Goal: Information Seeking & Learning: Check status

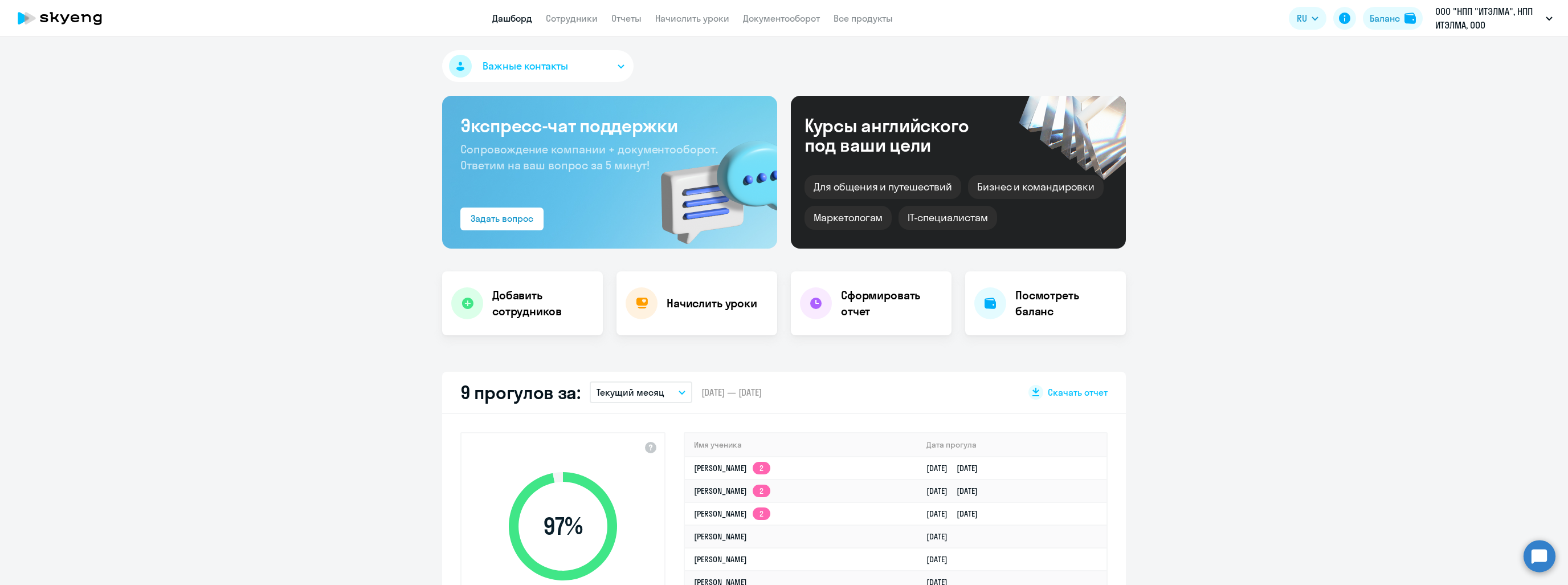
select select "30"
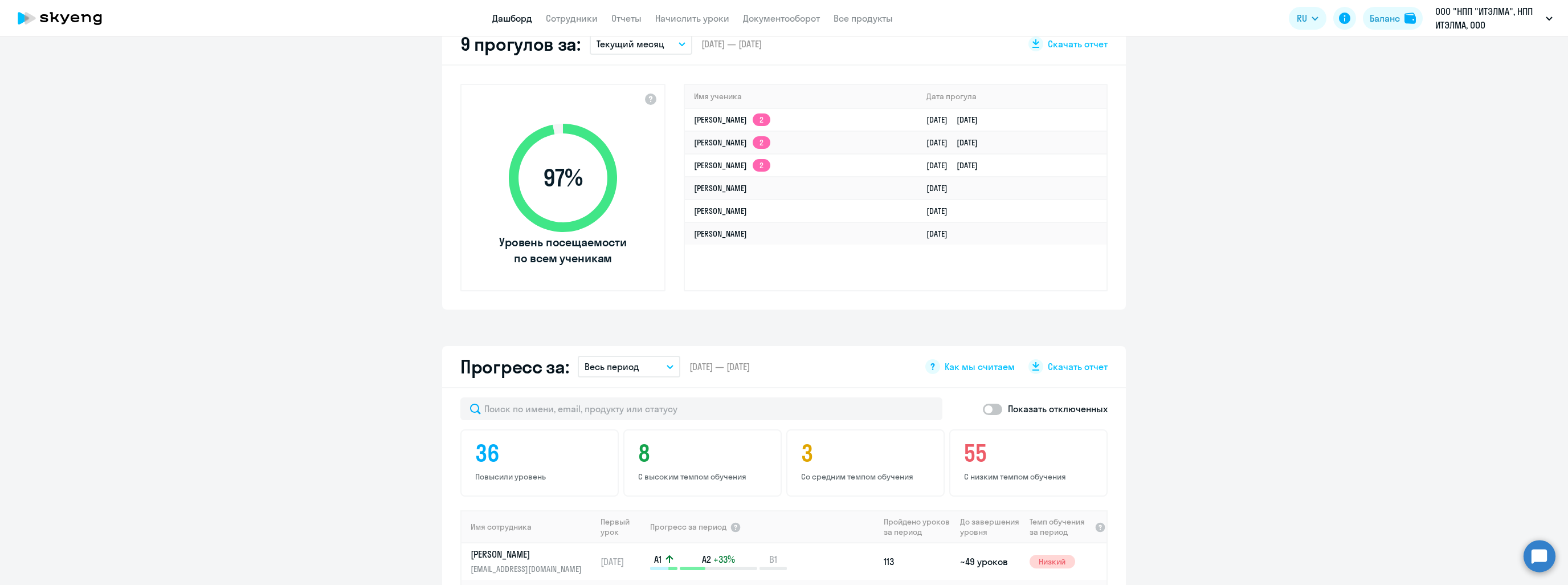
scroll to position [399, 0]
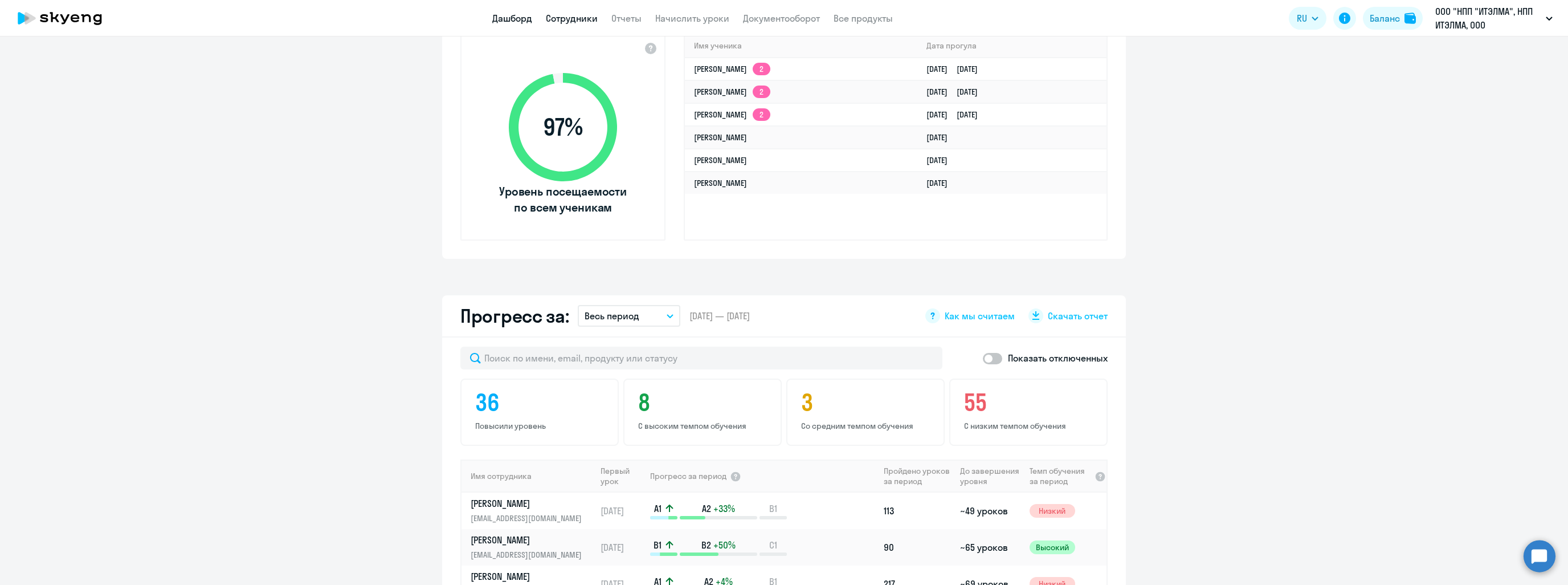
click at [585, 14] on link "Сотрудники" at bounding box center [572, 18] width 52 height 11
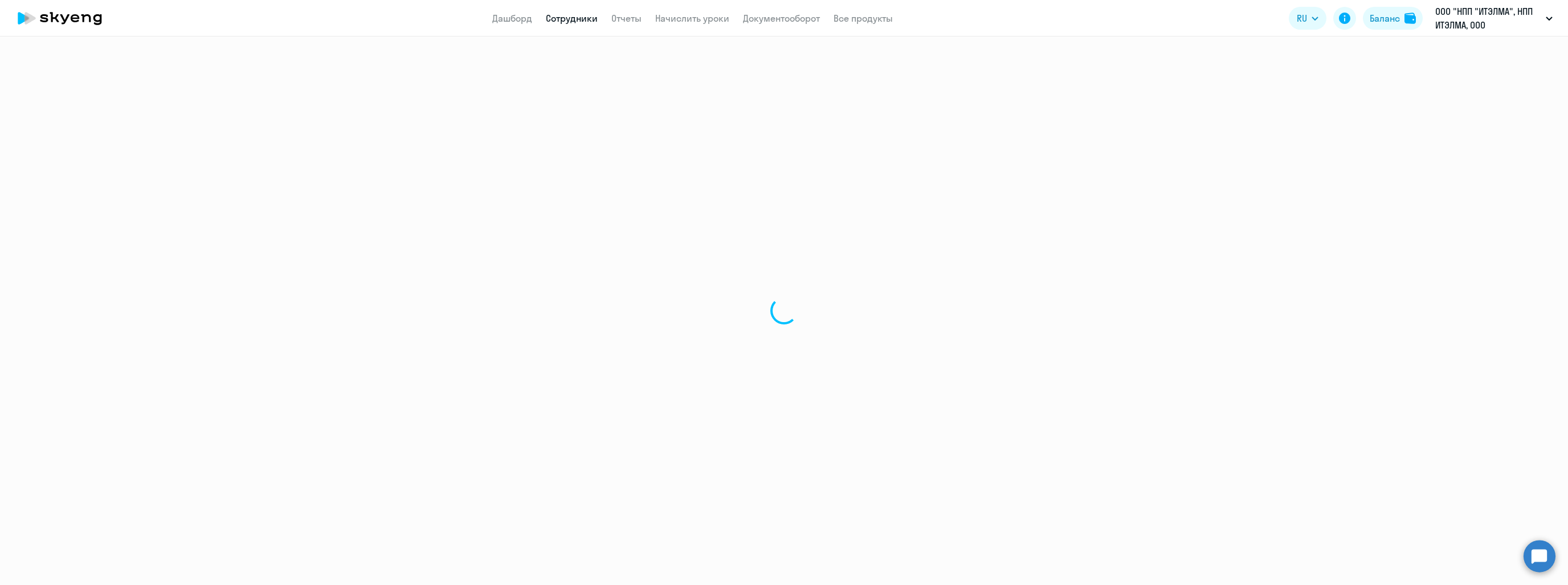
select select "30"
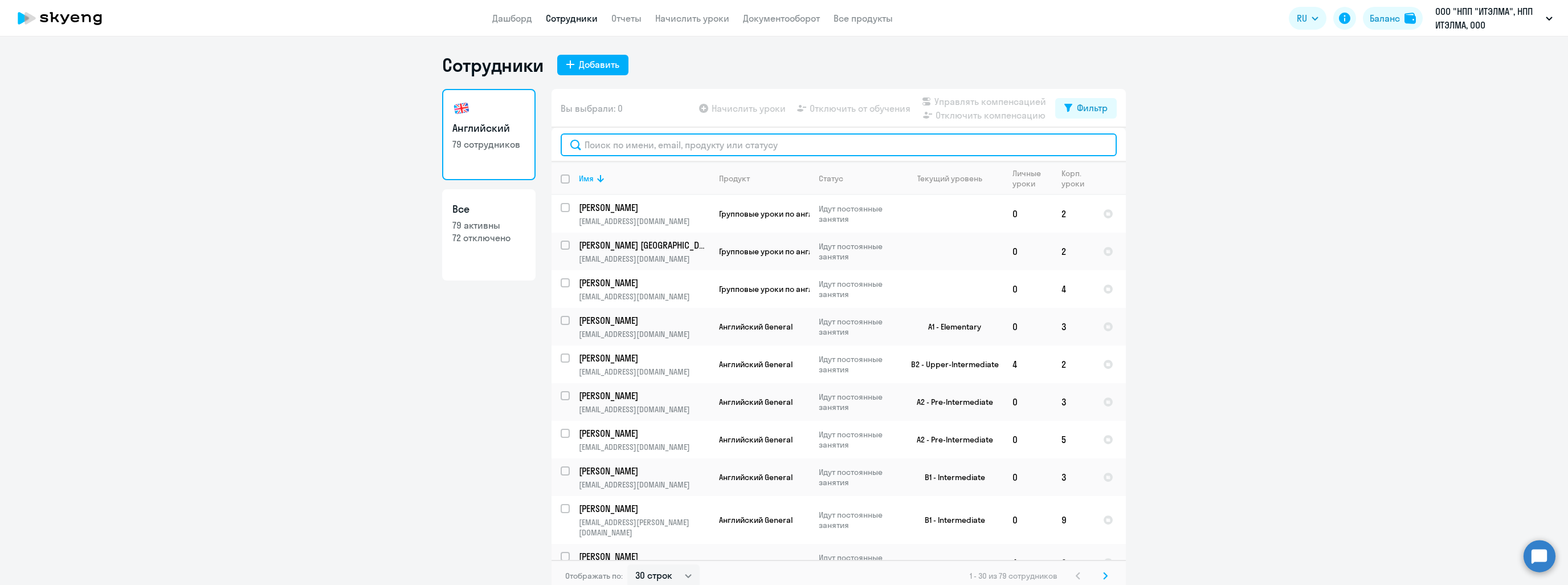
click at [672, 142] on input "text" at bounding box center [839, 144] width 556 height 23
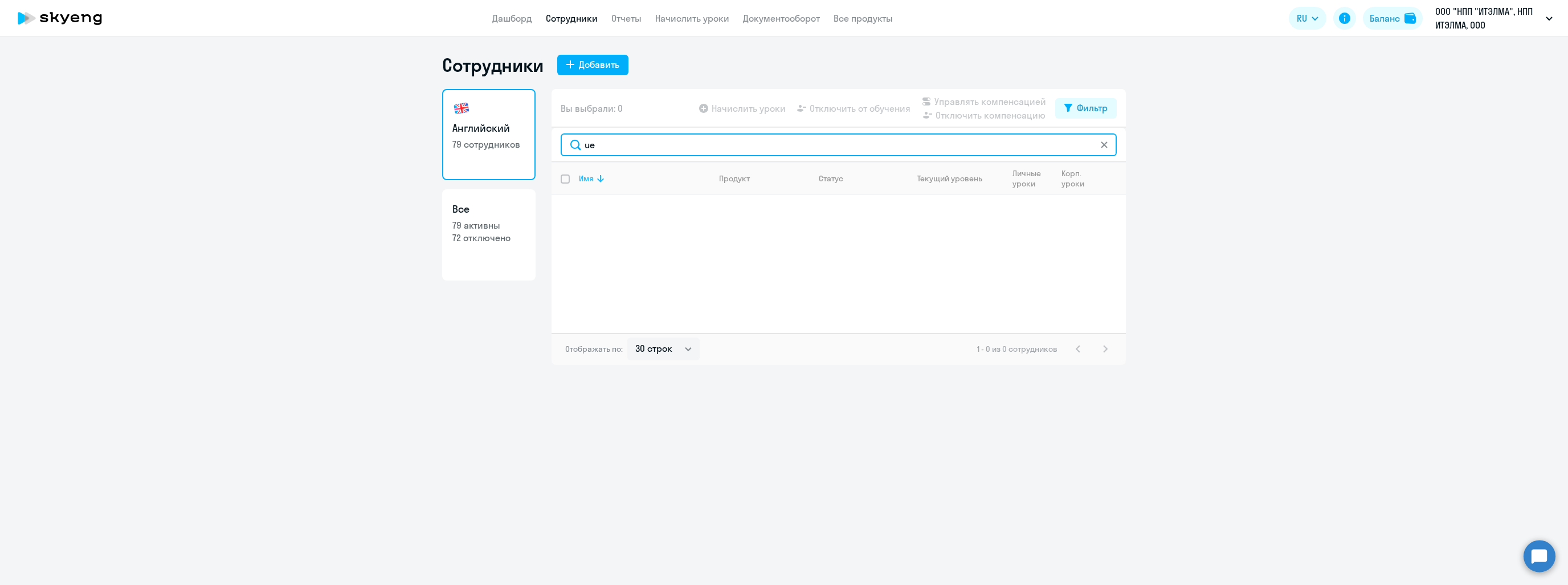
type input "u"
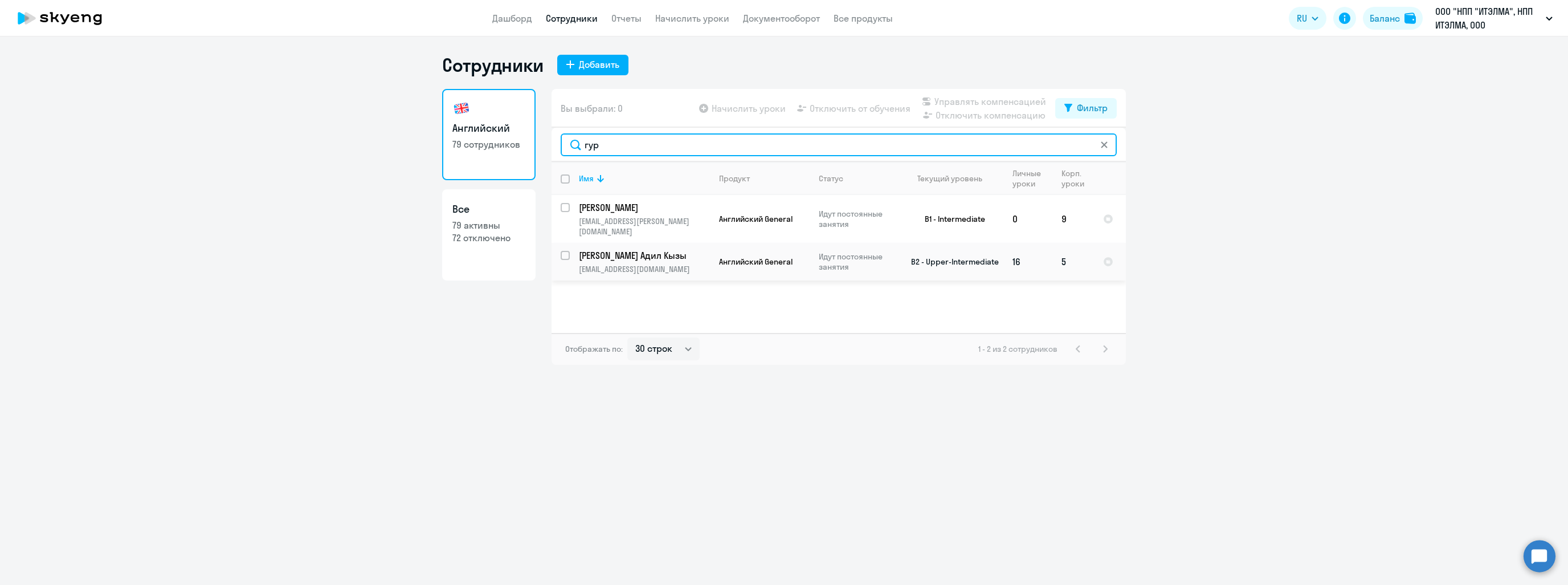
type input "гур"
click at [671, 264] on p "[EMAIL_ADDRESS][DOMAIN_NAME]" at bounding box center [644, 269] width 130 height 10
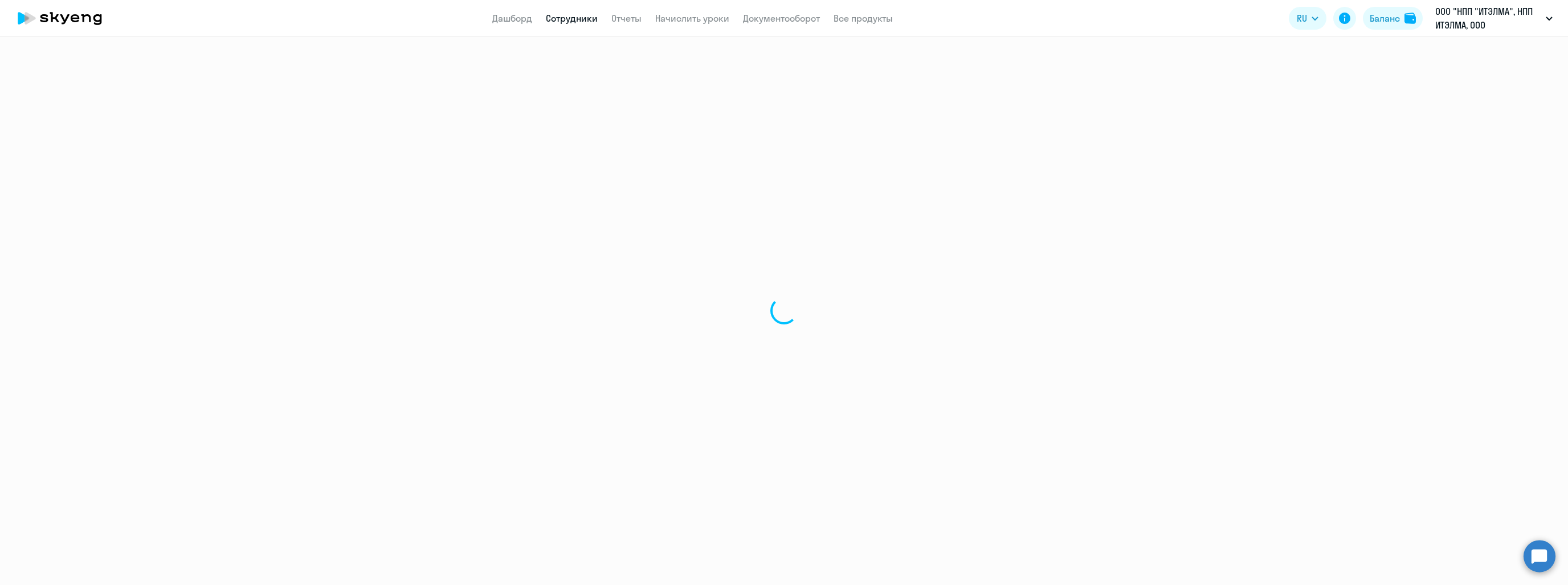
select select "english"
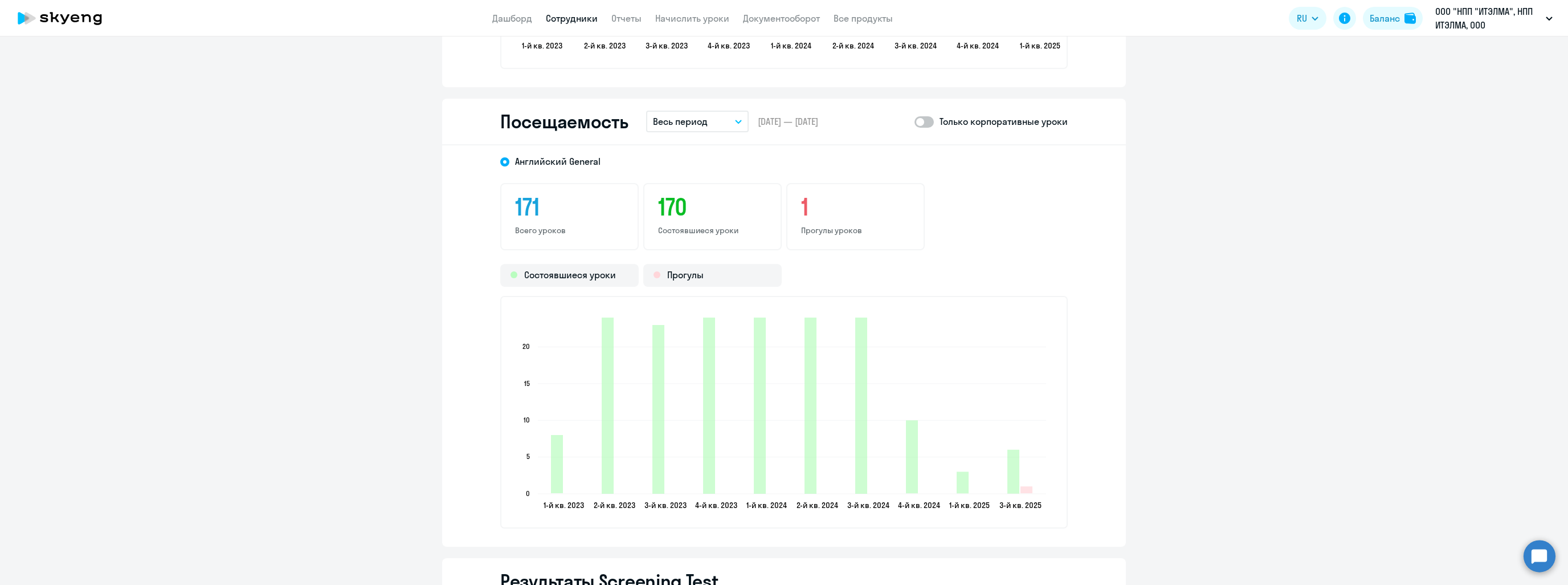
scroll to position [1425, 0]
click at [724, 120] on button "Весь период" at bounding box center [697, 122] width 102 height 22
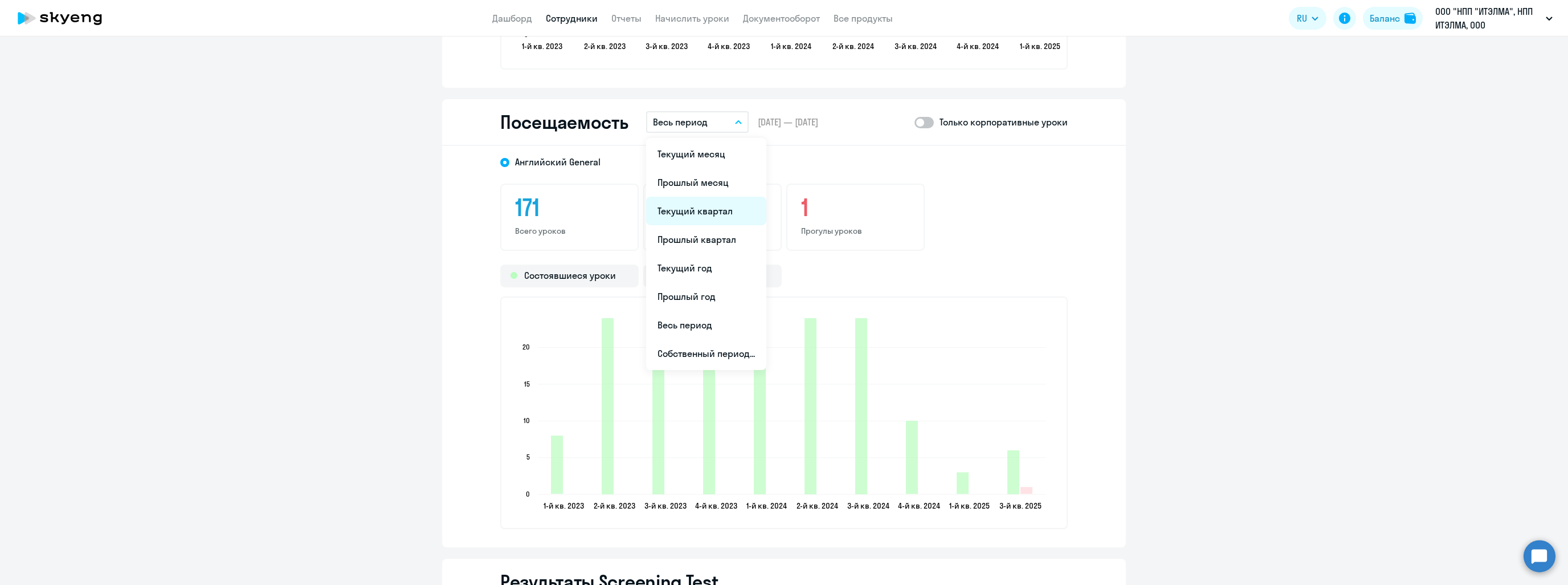
click at [713, 206] on li "Текущий квартал" at bounding box center [706, 211] width 120 height 29
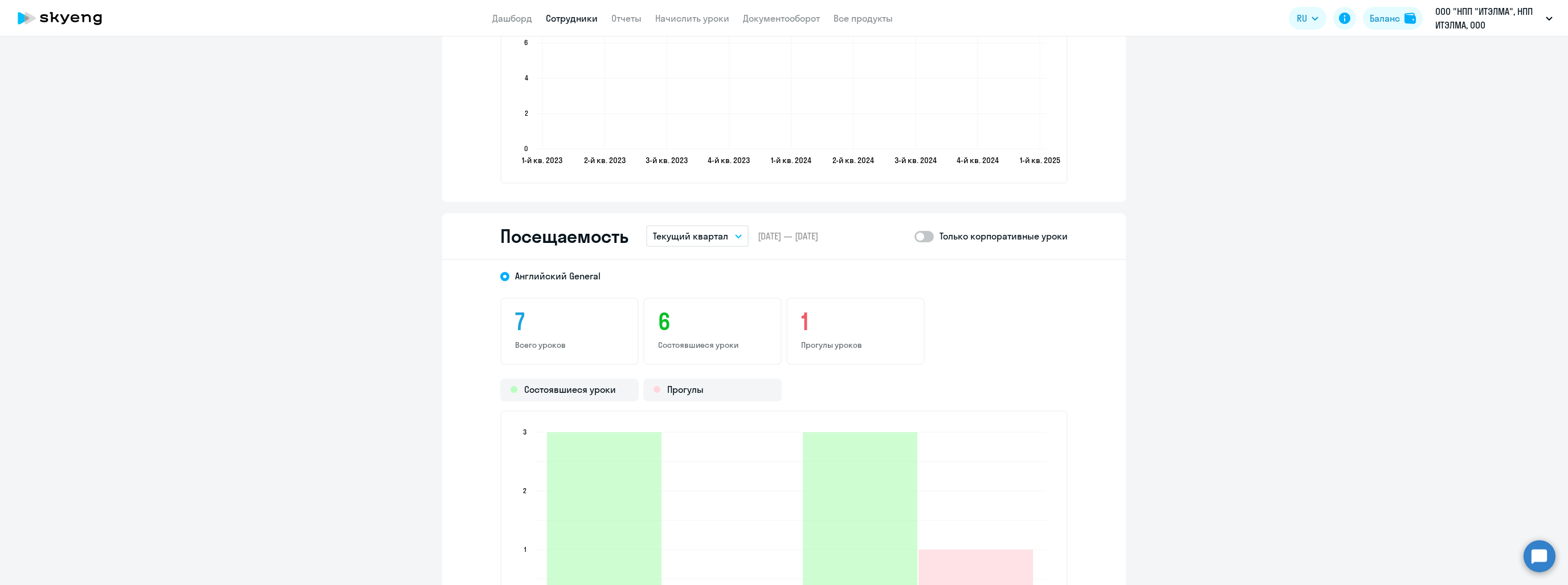
scroll to position [1310, 0]
click at [729, 234] on button "Текущий квартал" at bounding box center [697, 236] width 102 height 22
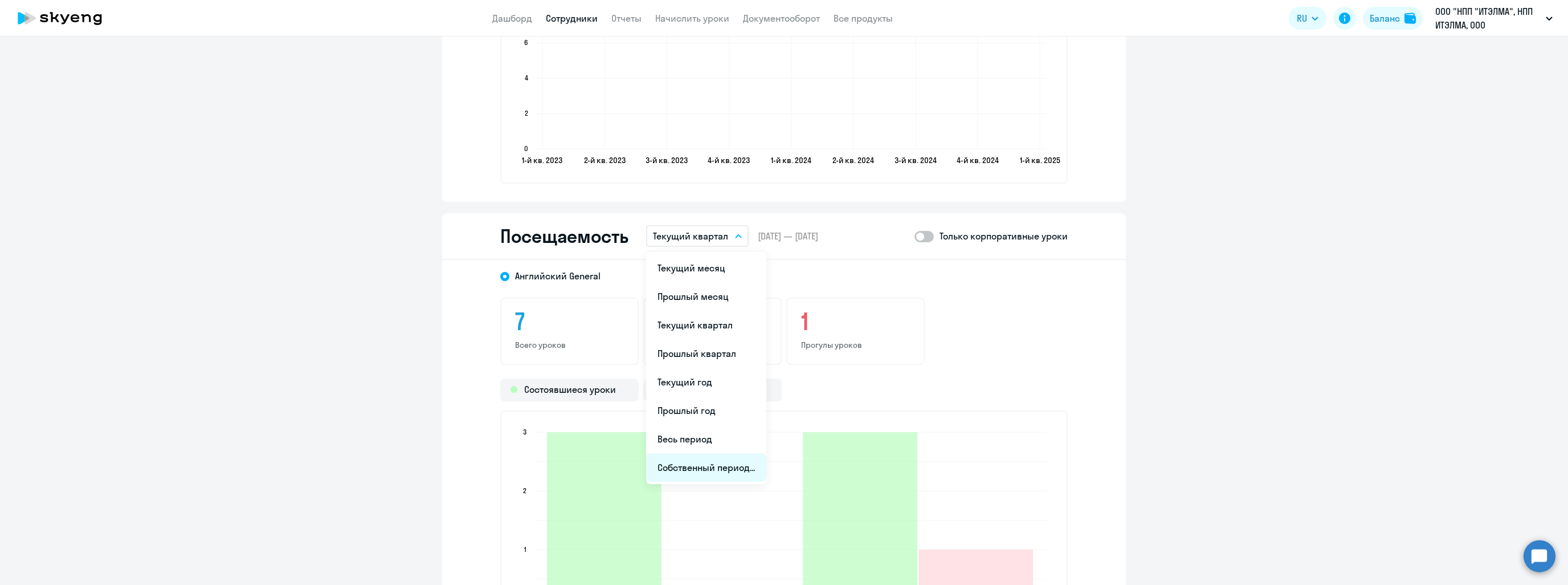
click at [704, 464] on li "Собственный период..." at bounding box center [706, 467] width 120 height 29
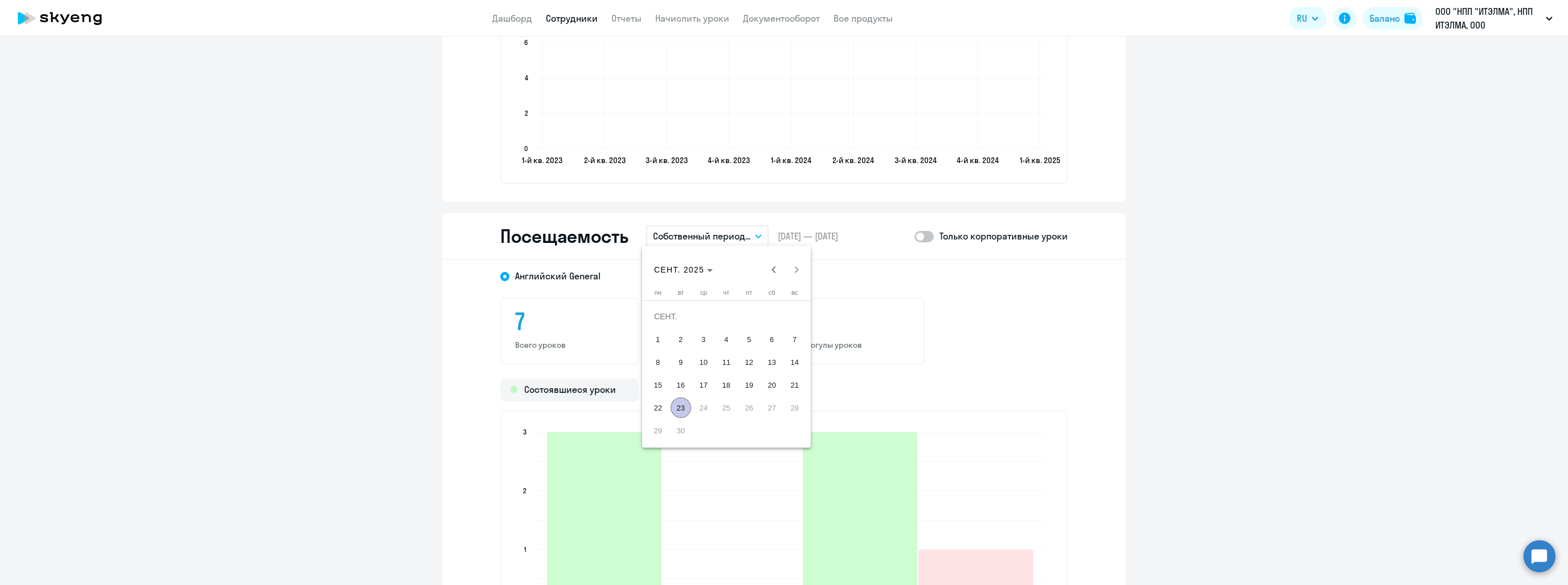
click at [1177, 436] on div at bounding box center [784, 292] width 1568 height 585
click at [717, 232] on p "Текущий квартал" at bounding box center [690, 236] width 76 height 14
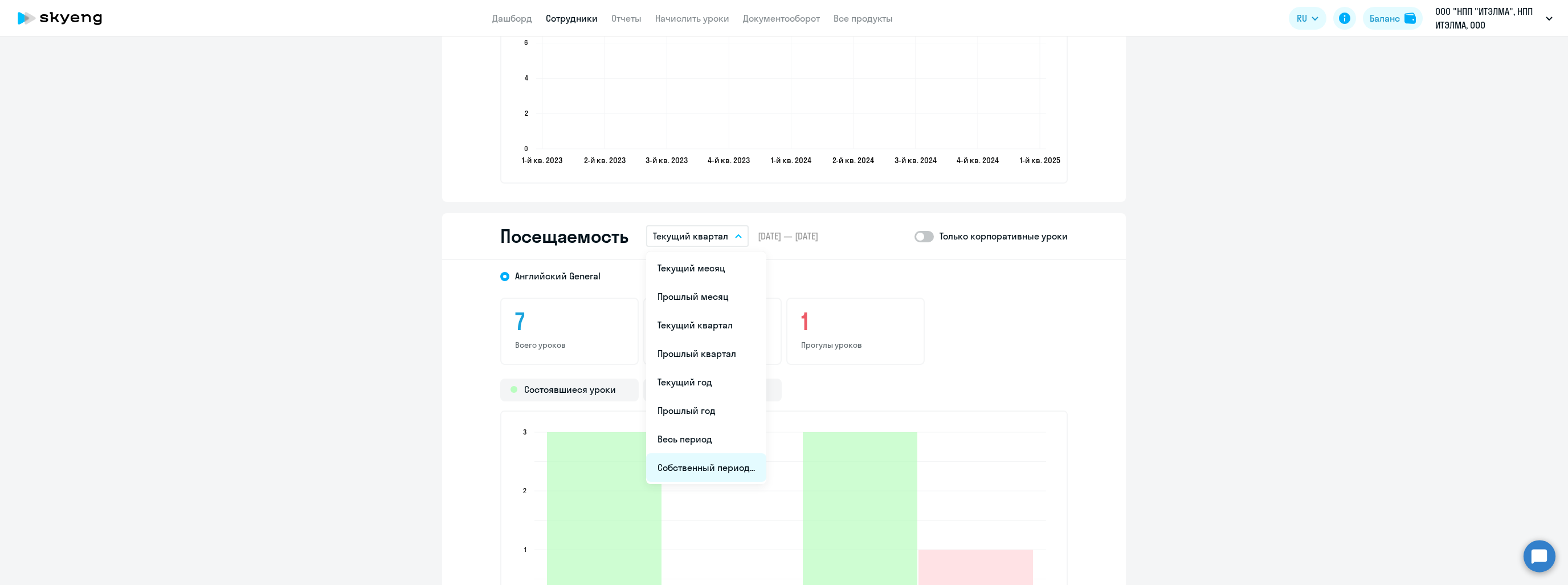
click at [709, 455] on li "Собственный период..." at bounding box center [706, 467] width 120 height 29
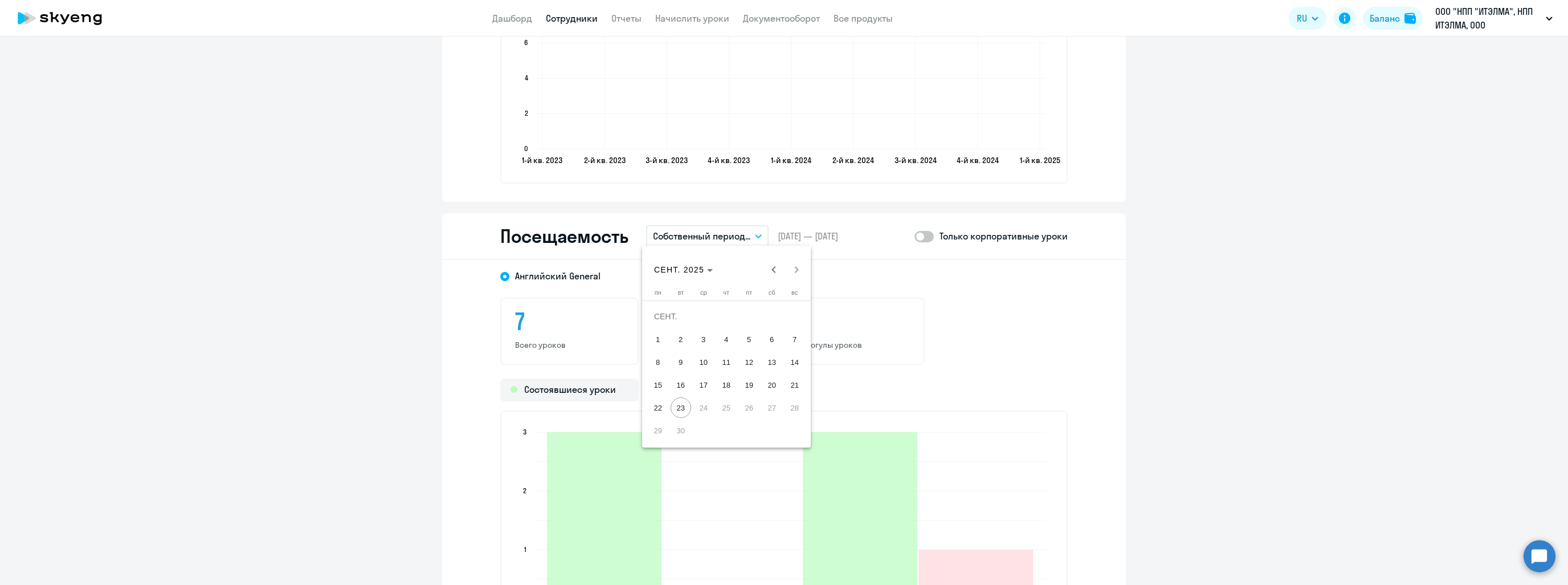
click at [657, 338] on span "1" at bounding box center [658, 339] width 21 height 21
click at [678, 402] on span "23" at bounding box center [681, 407] width 21 height 21
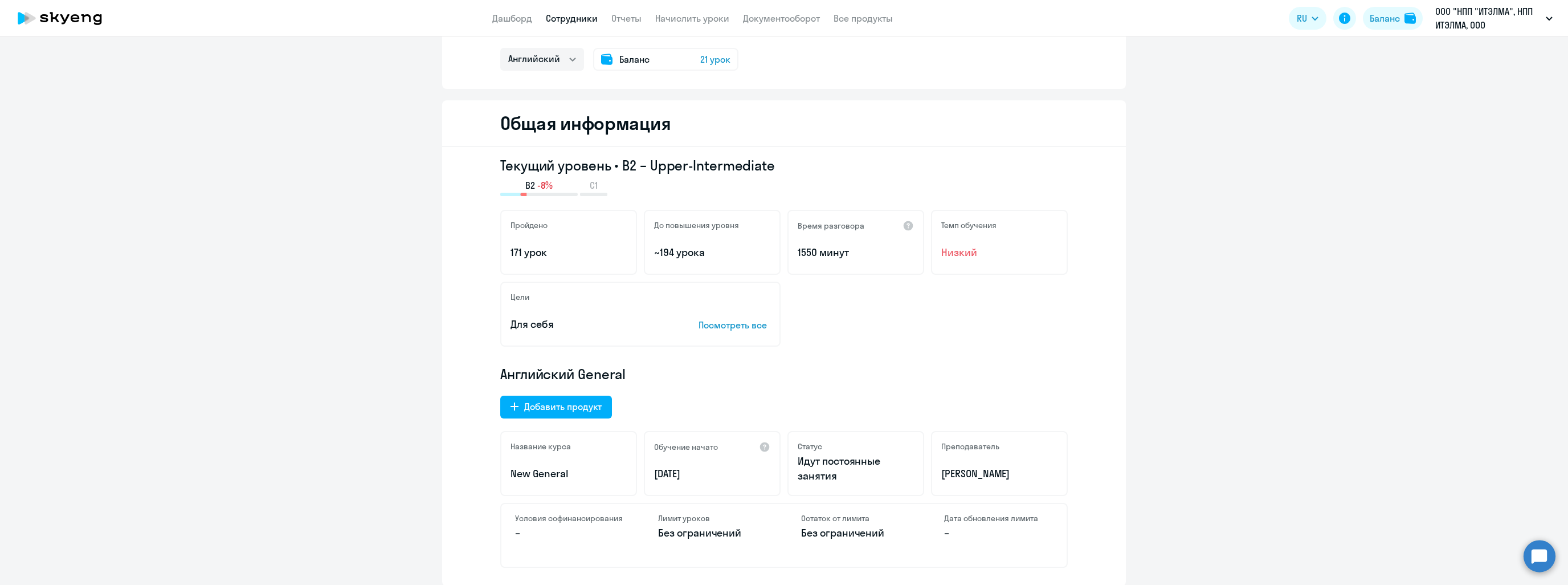
scroll to position [0, 0]
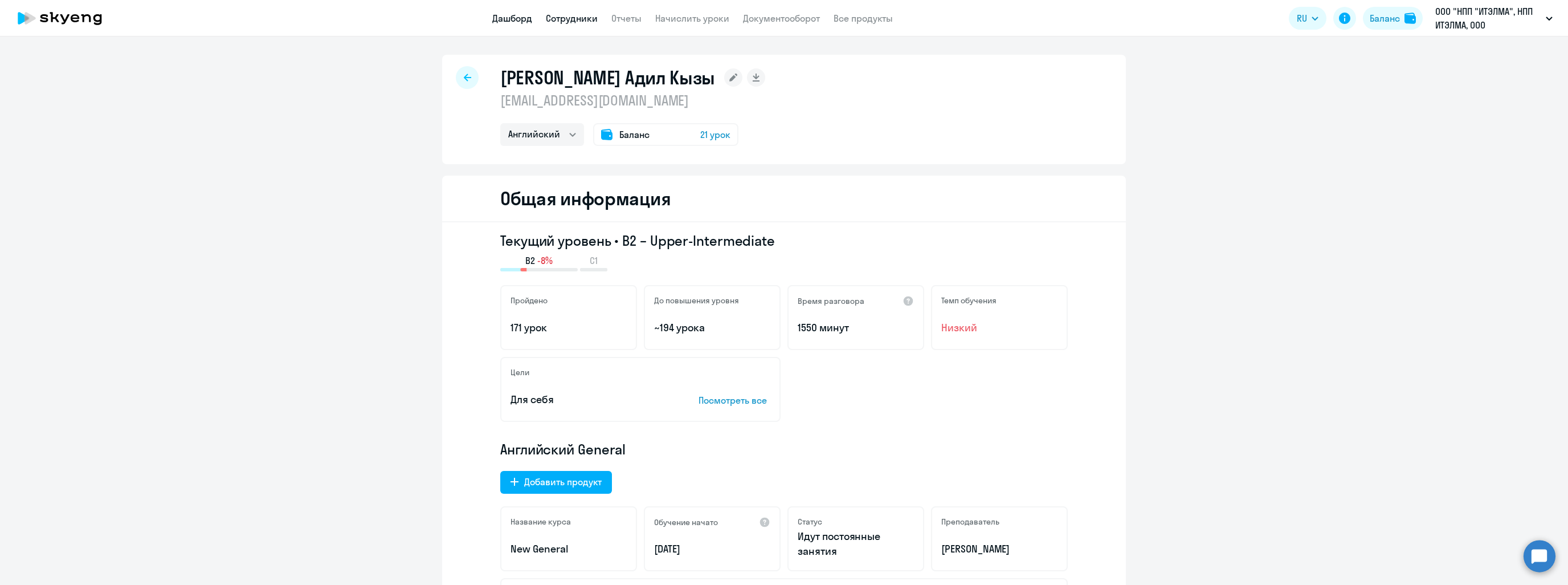
click at [510, 19] on link "Дашборд" at bounding box center [512, 18] width 40 height 11
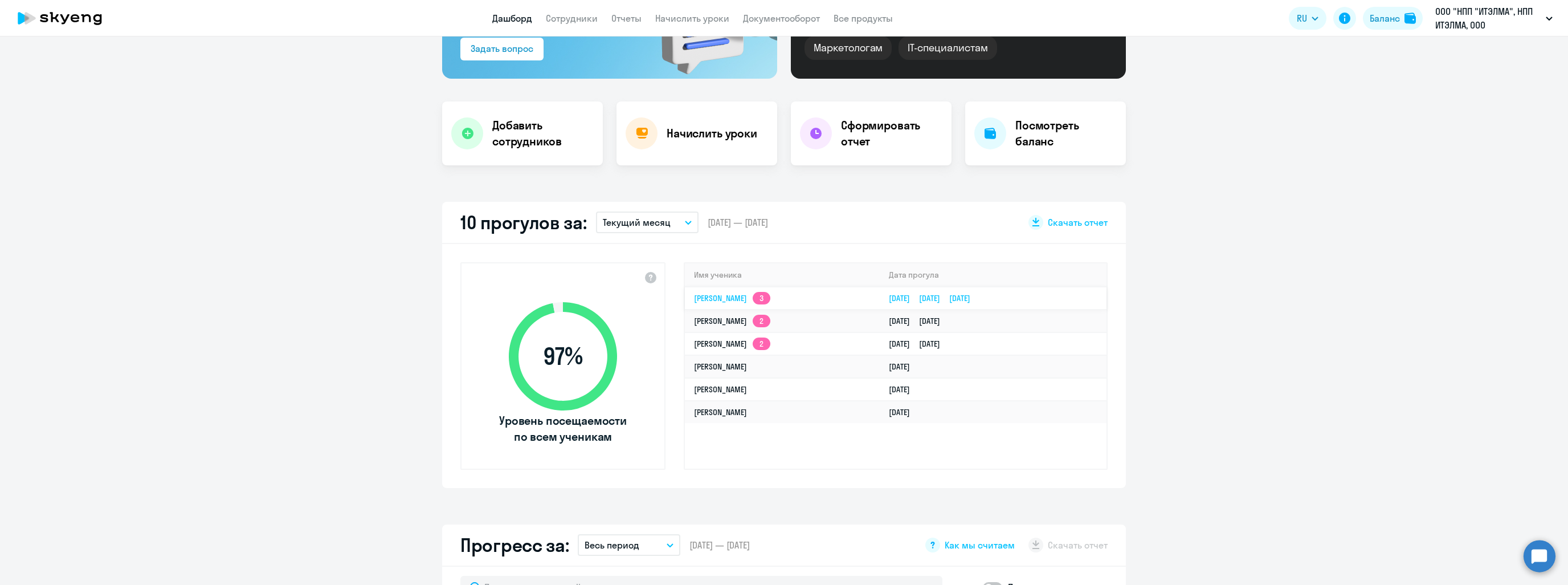
scroll to position [171, 0]
click at [580, 17] on link "Сотрудники" at bounding box center [572, 18] width 52 height 11
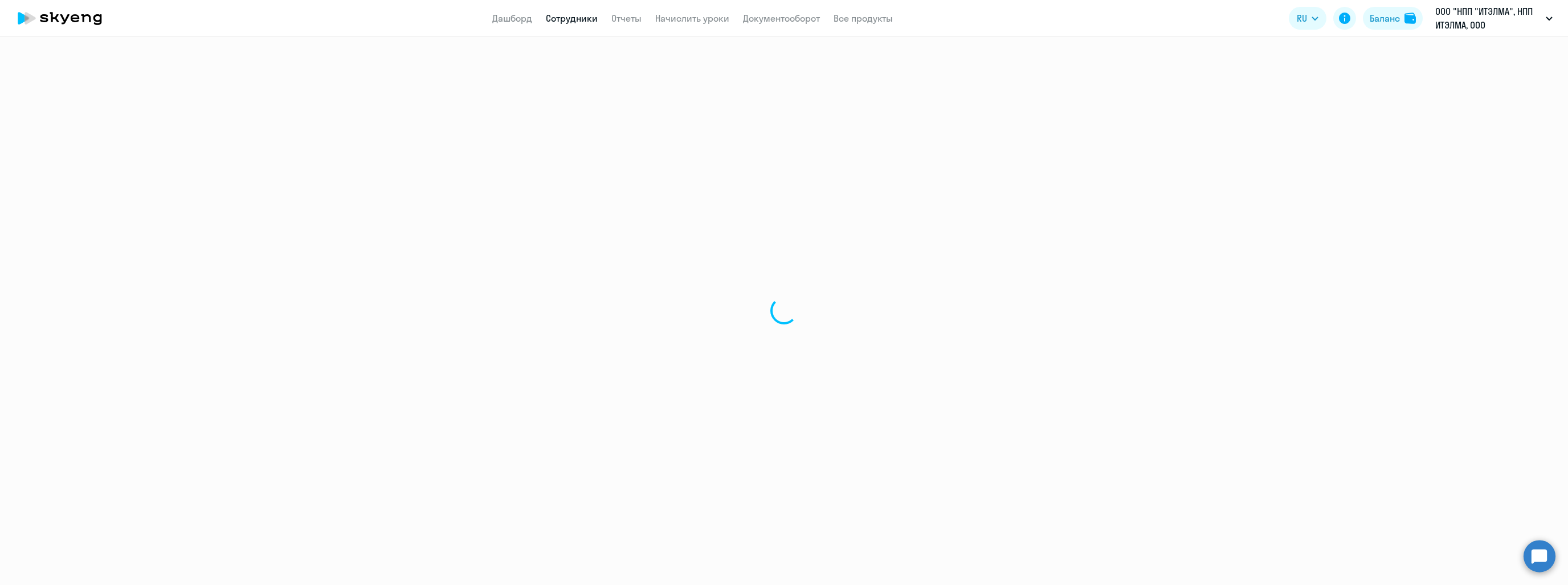
select select "30"
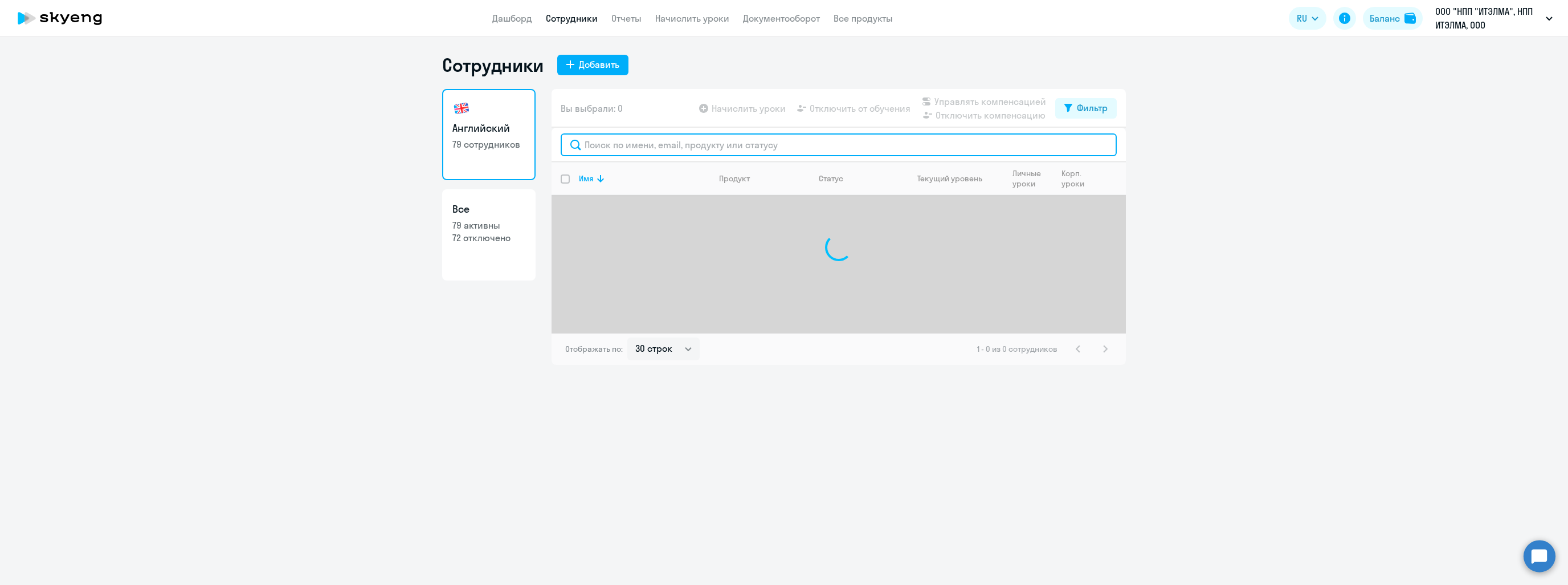
click at [663, 144] on input "text" at bounding box center [839, 144] width 556 height 23
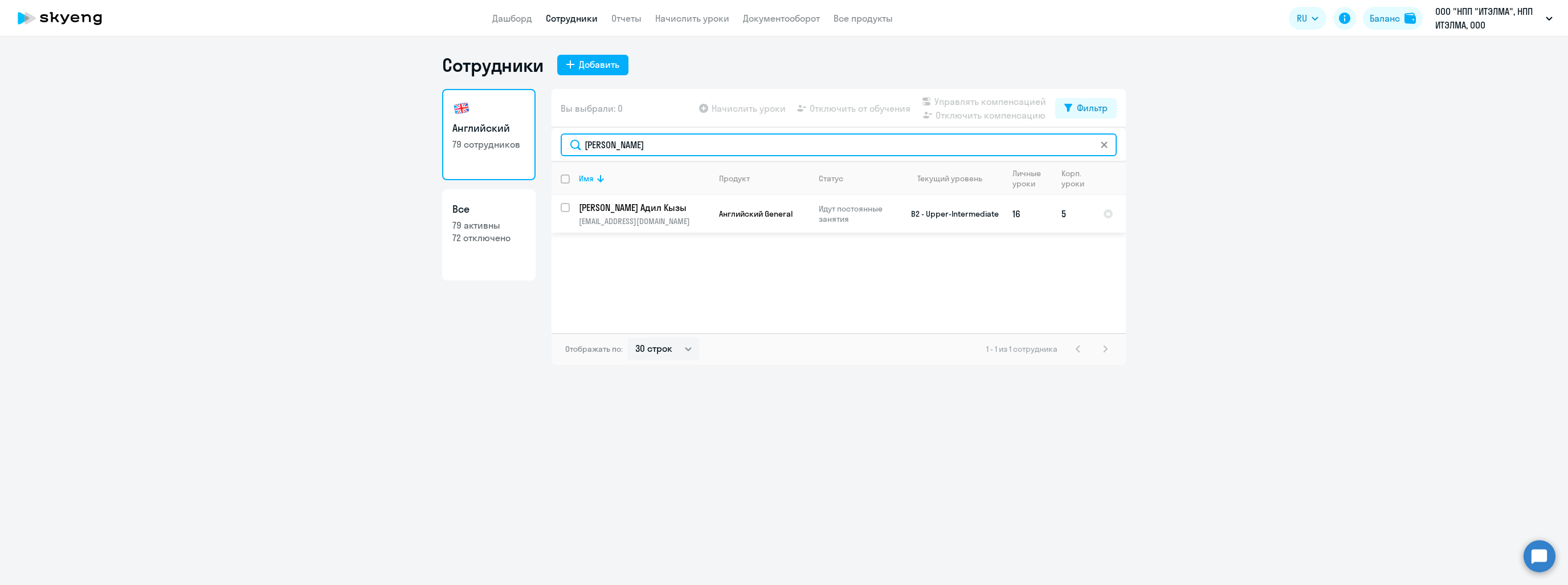
type input "[PERSON_NAME]"
click at [667, 208] on p "[PERSON_NAME] Адил Кызы" at bounding box center [643, 207] width 128 height 13
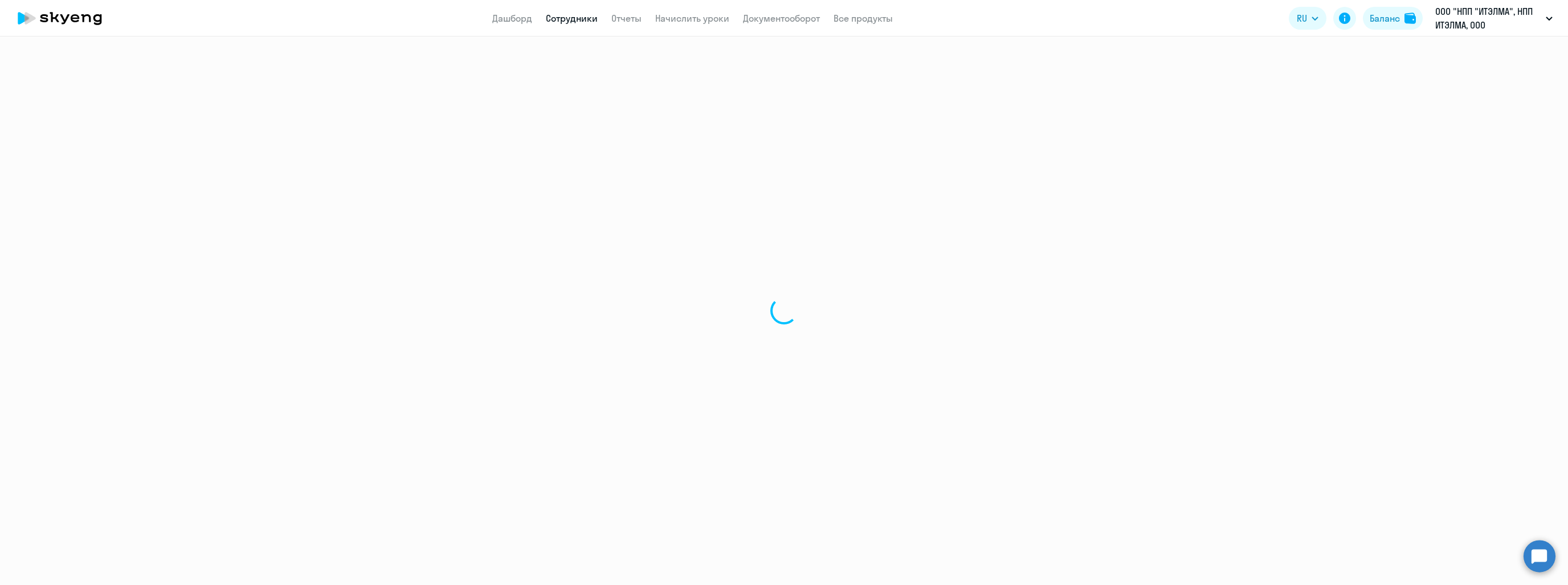
select select "english"
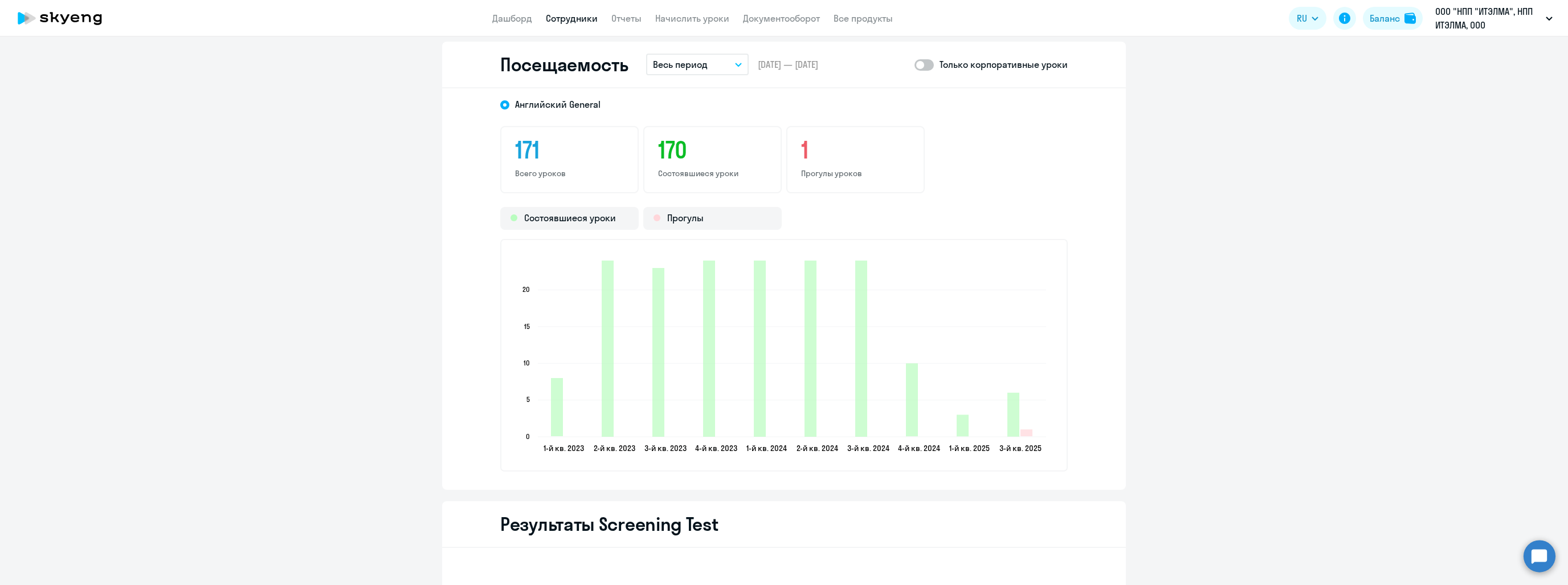
scroll to position [1481, 0]
click at [710, 64] on button "Весь период" at bounding box center [697, 65] width 102 height 22
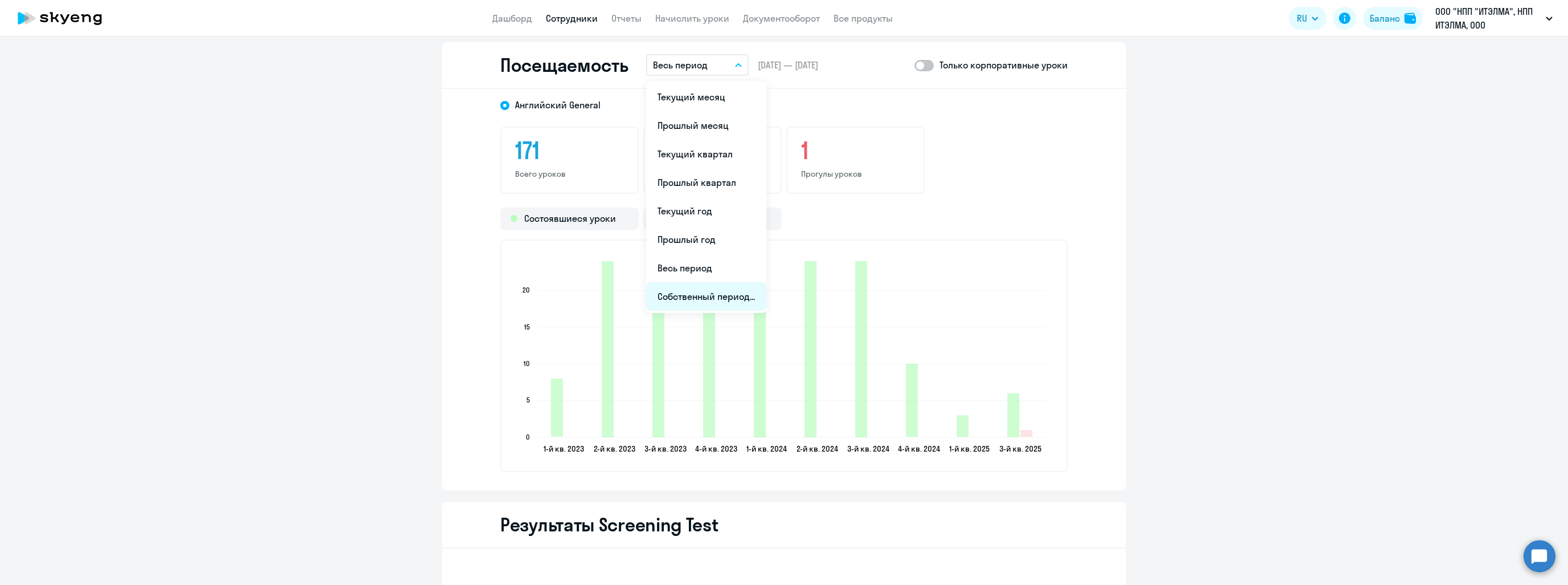
click at [697, 296] on li "Собственный период..." at bounding box center [706, 296] width 120 height 29
click at [664, 170] on span "1" at bounding box center [658, 168] width 21 height 21
click at [684, 243] on span "23" at bounding box center [681, 236] width 21 height 21
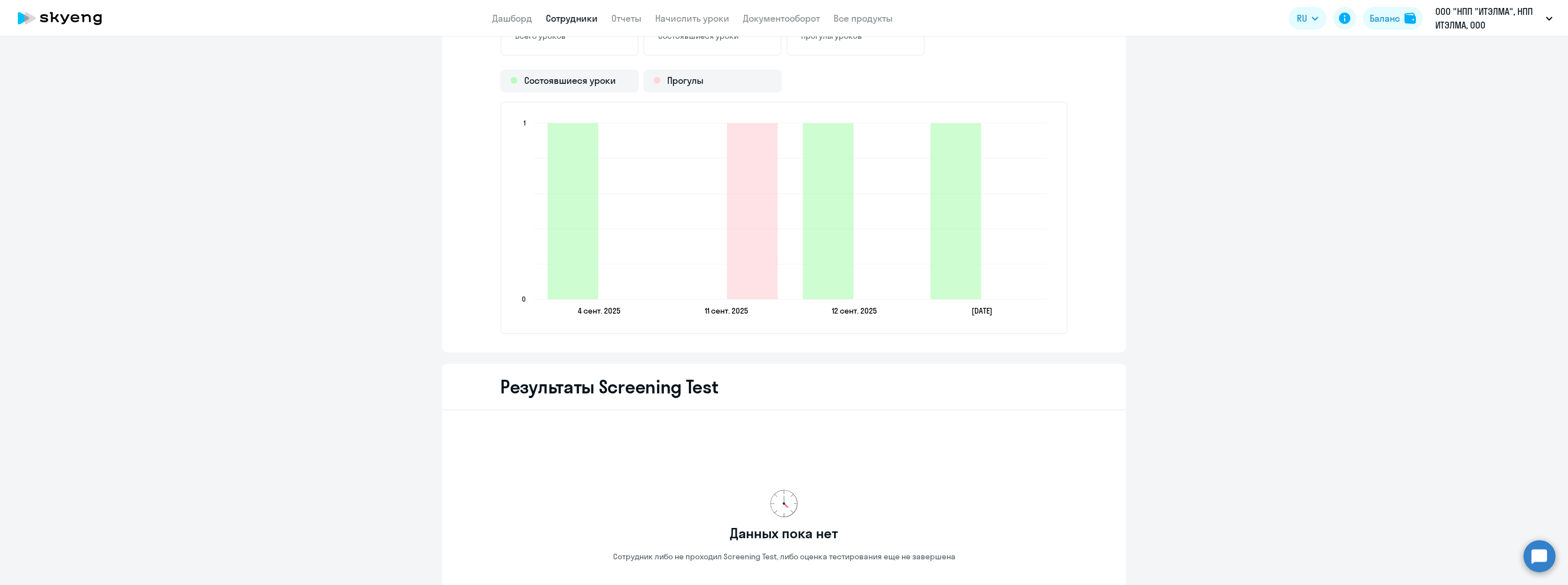
scroll to position [1653, 0]
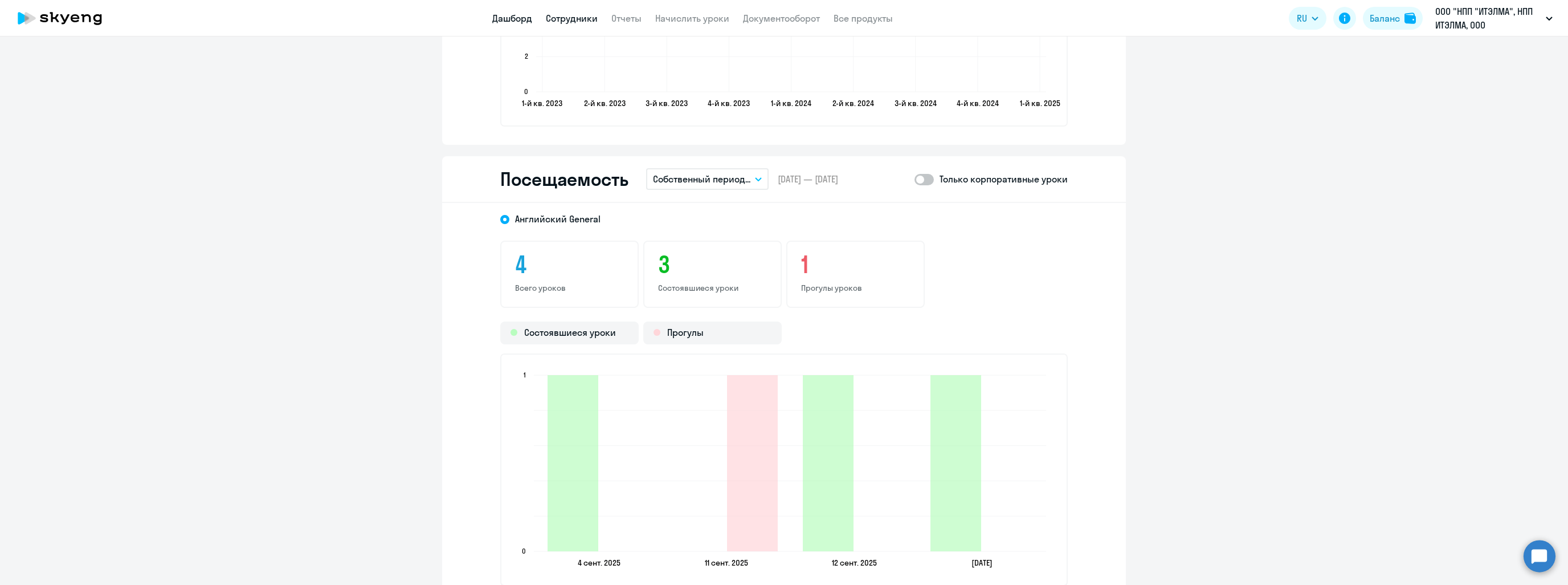
click at [525, 13] on link "Дашборд" at bounding box center [512, 18] width 40 height 11
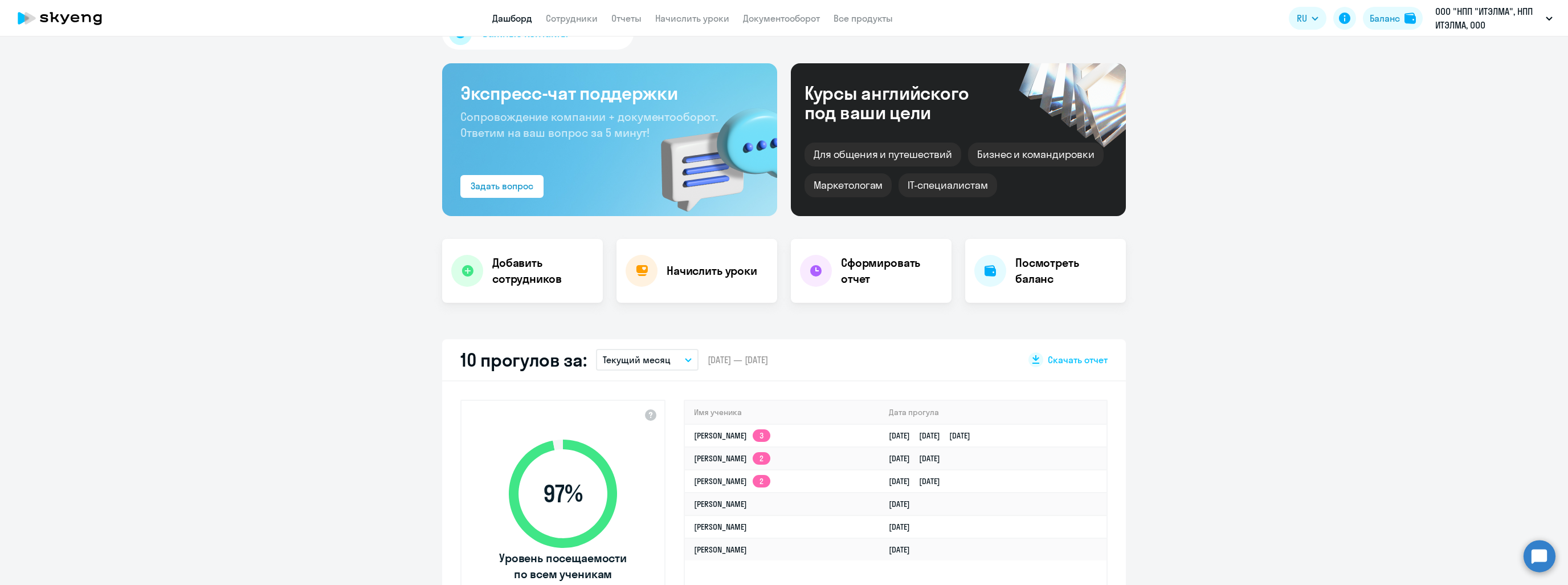
scroll to position [171, 0]
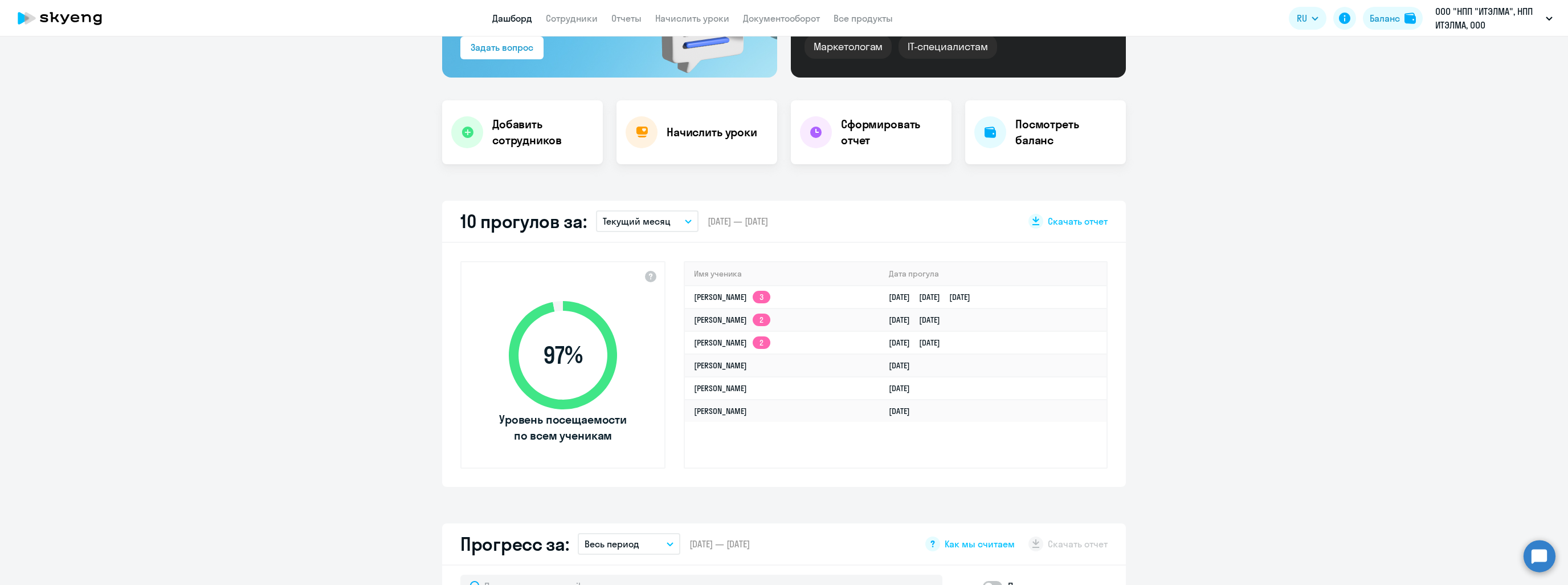
select select "30"
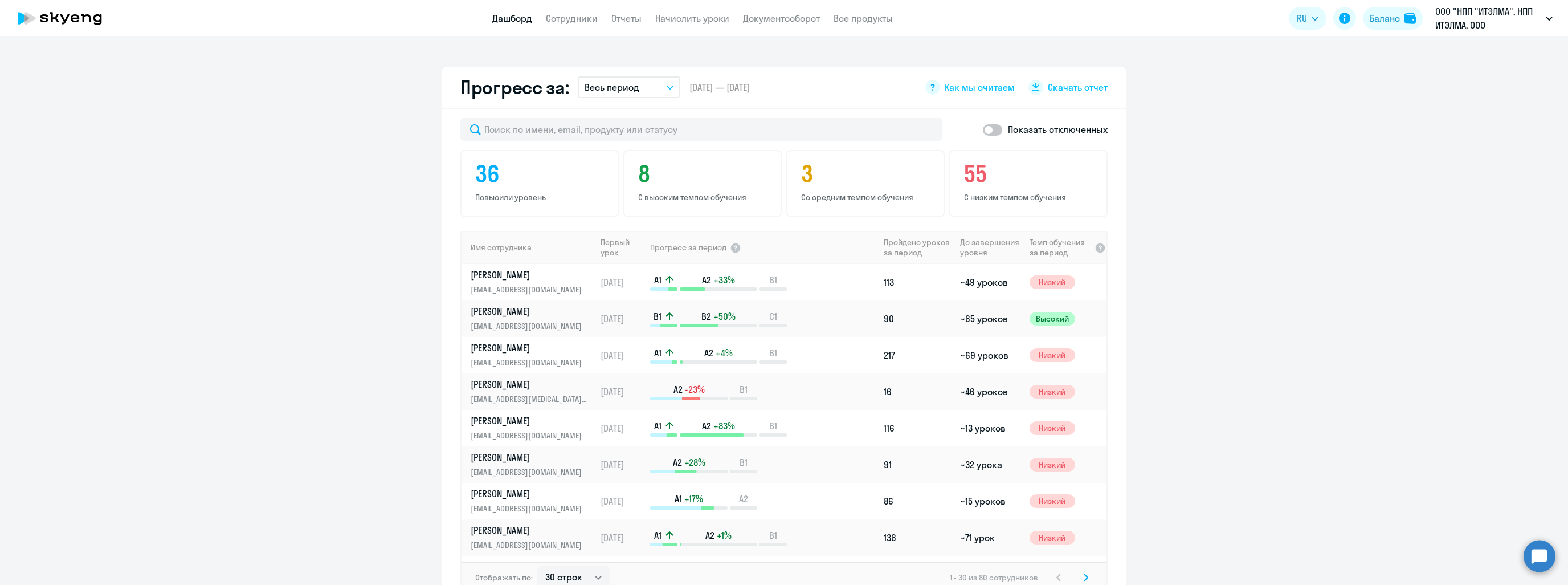
scroll to position [627, 0]
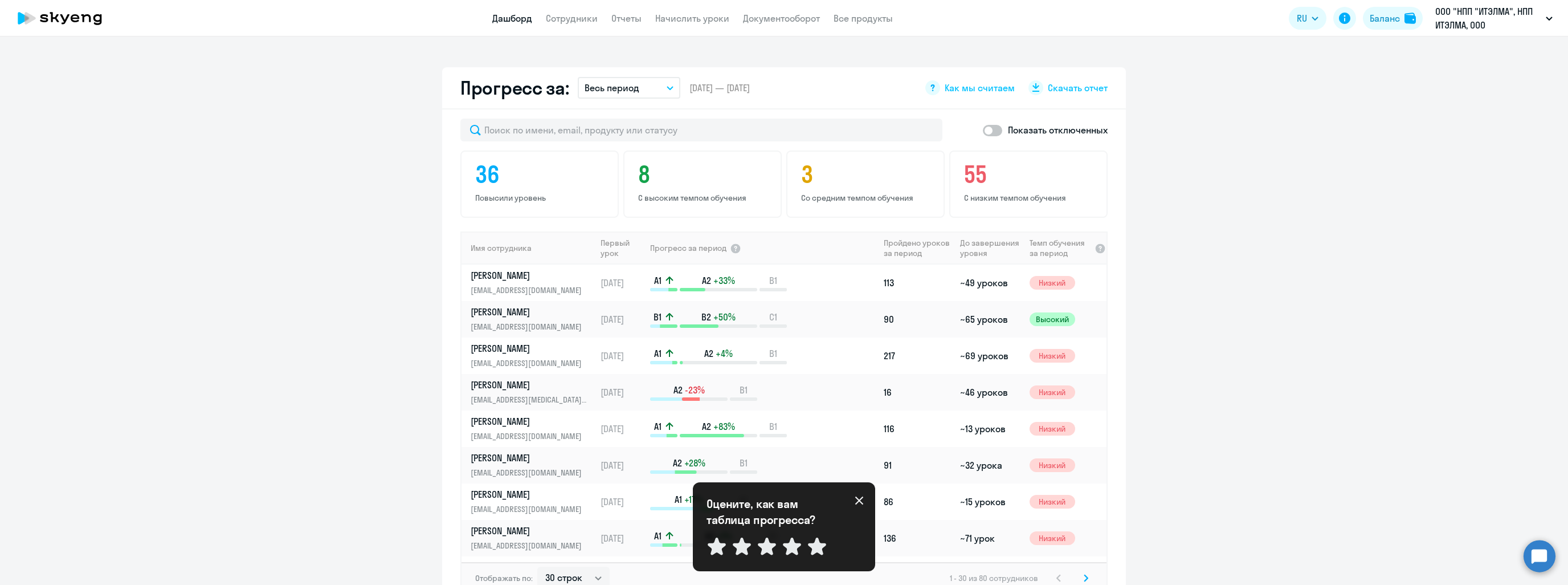
click at [860, 498] on icon at bounding box center [860, 500] width 8 height 8
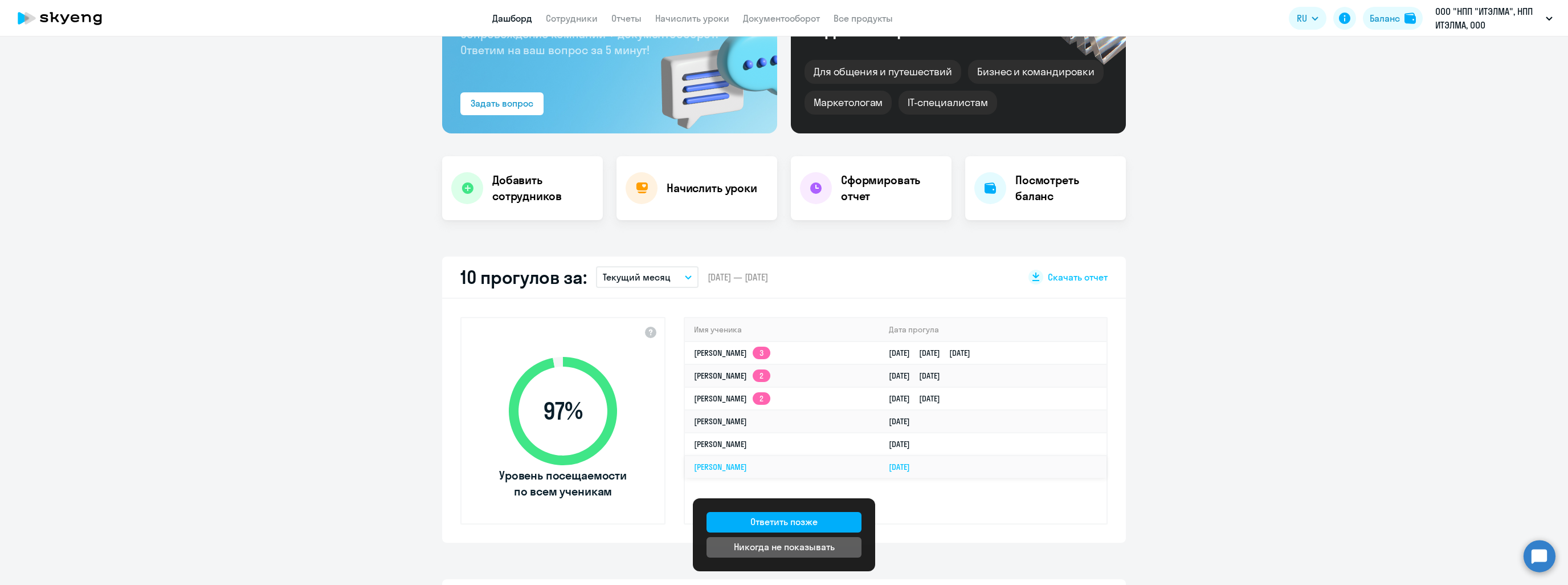
scroll to position [57, 0]
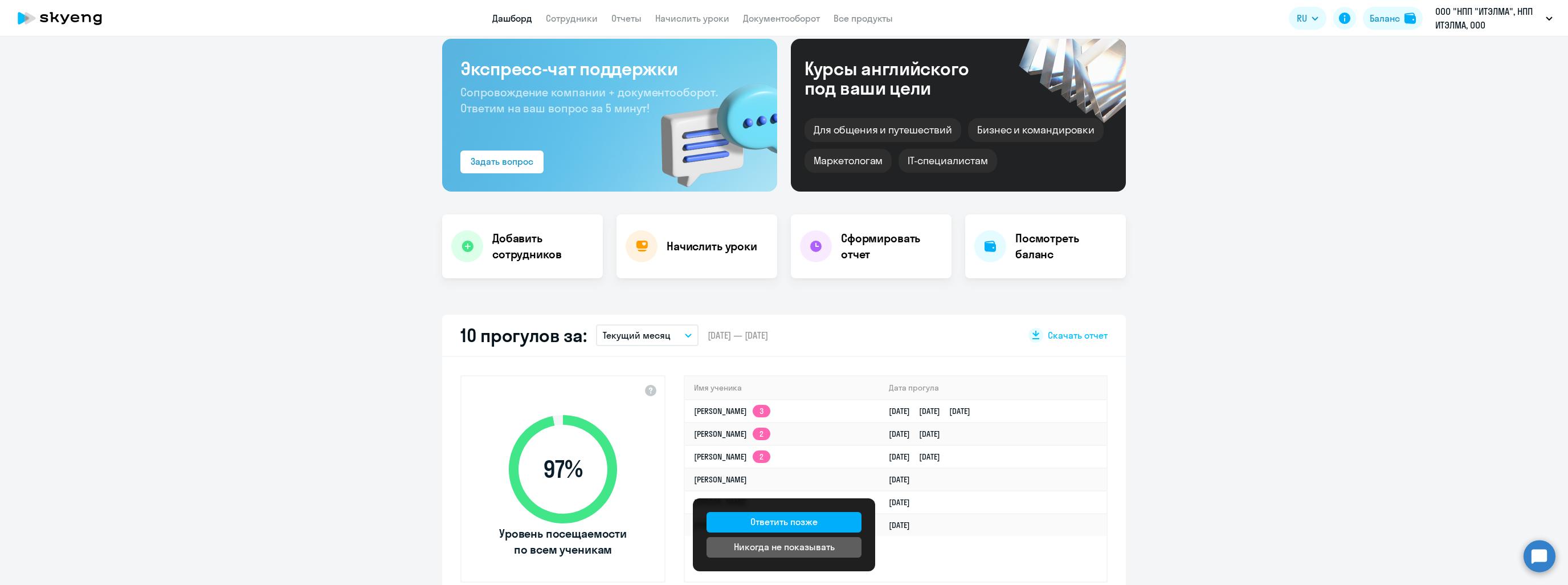
click at [1282, 519] on app-truancy-attendance-dashboard "10 прогулов за: Текущий месяц – [DATE] — [DATE] Скачать отчет 97 % Уровень посе…" at bounding box center [784, 458] width 1568 height 287
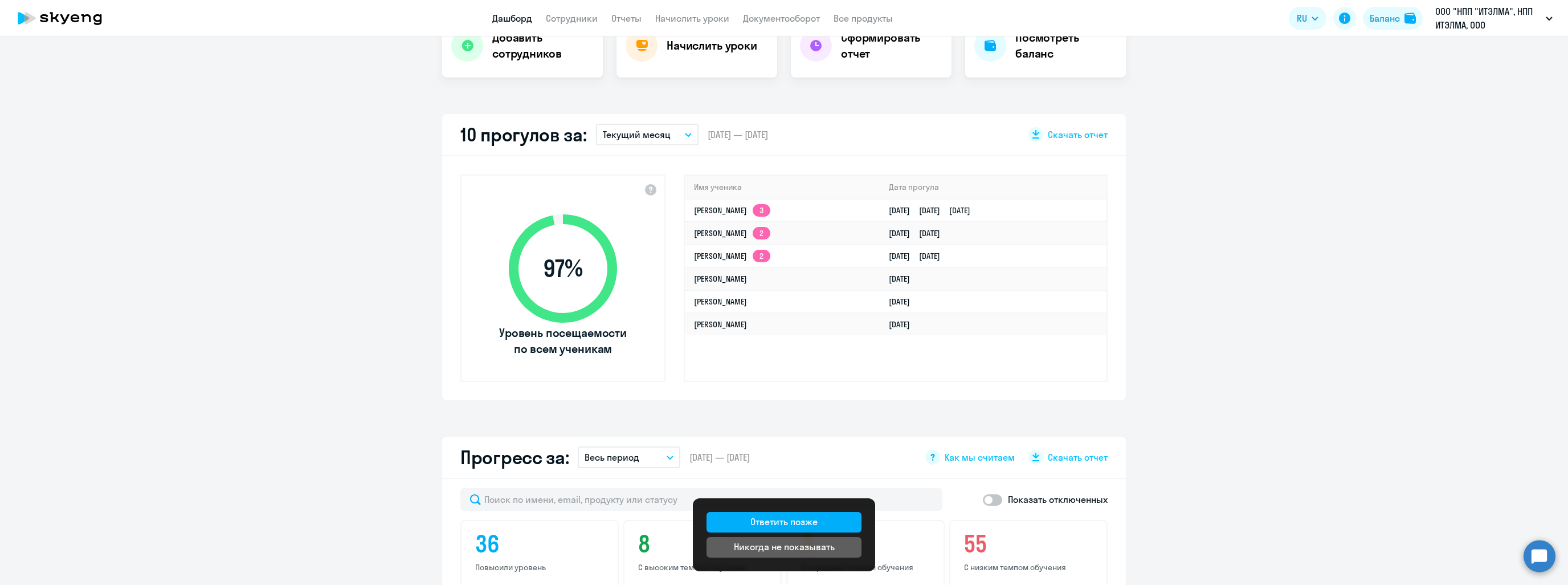
scroll to position [285, 0]
